Goal: Task Accomplishment & Management: Manage account settings

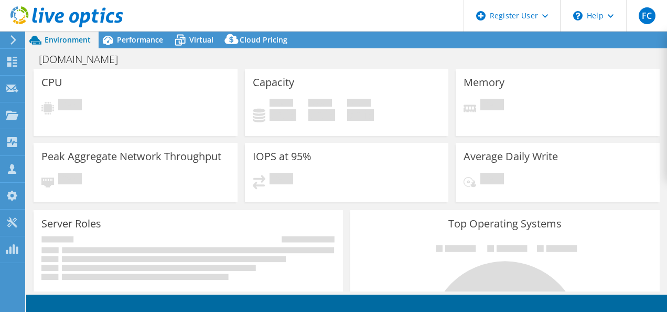
select select "USD"
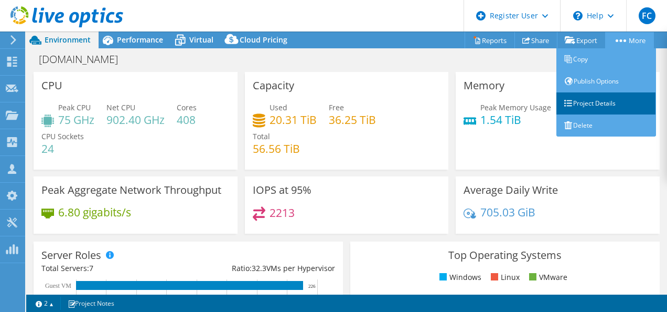
click at [600, 100] on link "Project Details" at bounding box center [607, 103] width 100 height 22
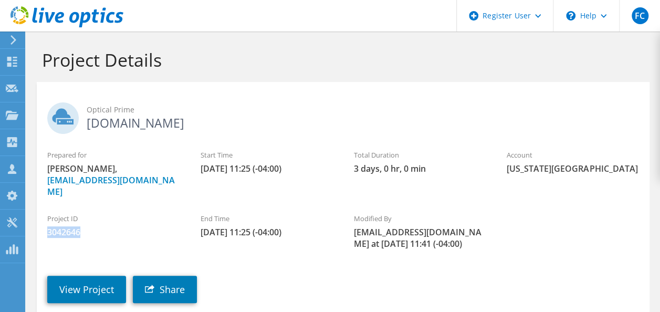
drag, startPoint x: 94, startPoint y: 225, endPoint x: 46, endPoint y: 224, distance: 48.8
click at [46, 224] on div "Project ID 3042646" at bounding box center [113, 225] width 153 height 35
copy span "3042646"
